Goal: Check status: Check status

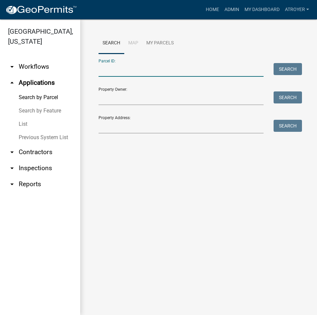
click at [148, 71] on input "Parcel ID:" at bounding box center [181, 70] width 165 height 14
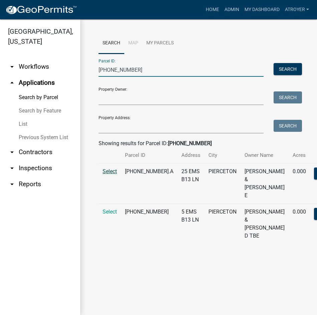
type input "[PHONE_NUMBER]"
click at [107, 175] on span "Select" at bounding box center [110, 171] width 14 height 6
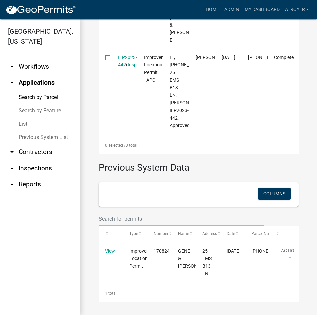
scroll to position [238, 0]
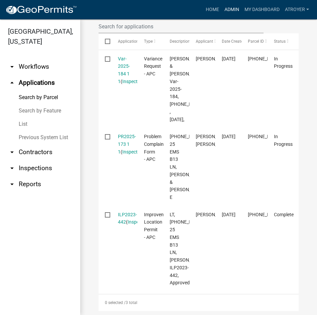
click at [228, 9] on link "Admin" at bounding box center [232, 9] width 20 height 13
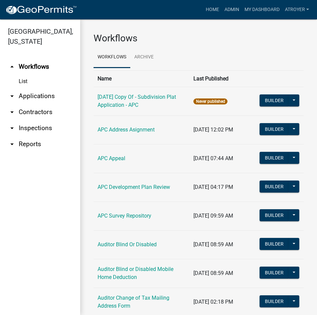
click at [44, 96] on link "arrow_drop_down Applications" at bounding box center [40, 96] width 80 height 16
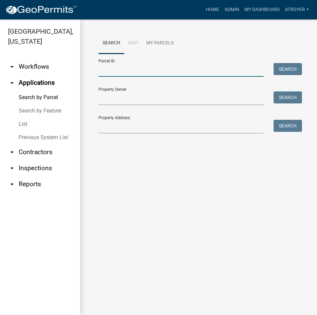
click at [135, 71] on input "Parcel ID:" at bounding box center [181, 70] width 165 height 14
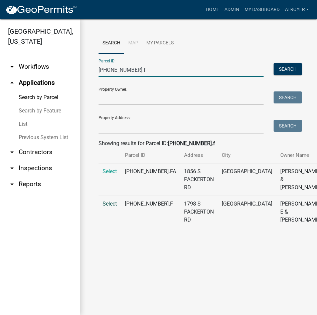
type input "003-112-003.f"
click at [116, 207] on span "Select" at bounding box center [110, 204] width 14 height 6
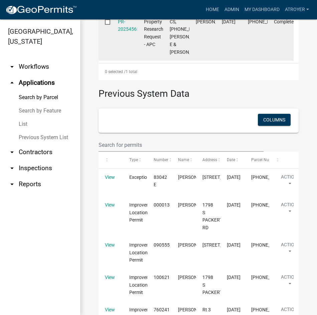
scroll to position [100, 0]
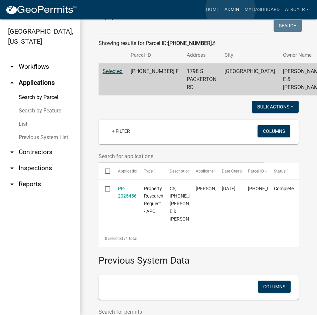
click at [230, 9] on link "Admin" at bounding box center [232, 9] width 20 height 13
